Goal: Check status

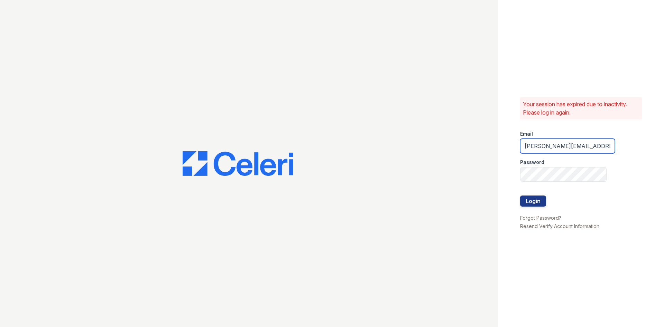
click at [559, 148] on input "olis-cypcarz@moiniangroup.com" at bounding box center [567, 146] width 95 height 15
type input "richard@moiniangroup.com"
click at [525, 203] on button "Login" at bounding box center [533, 200] width 26 height 11
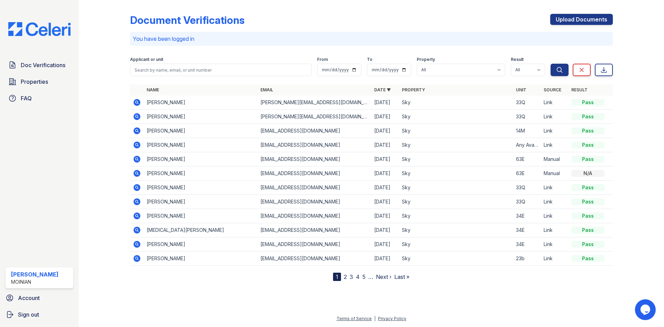
click at [136, 102] on icon at bounding box center [137, 102] width 2 height 2
